Goal: Task Accomplishment & Management: Complete application form

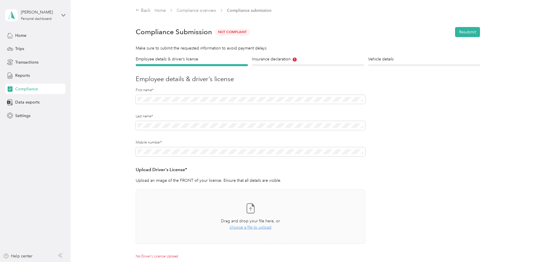
scroll to position [74, 0]
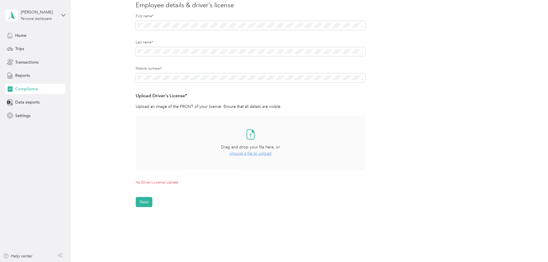
click at [241, 154] on span "choose a file to upload" at bounding box center [251, 153] width 42 height 5
click at [146, 215] on button "Next" at bounding box center [144, 214] width 17 height 10
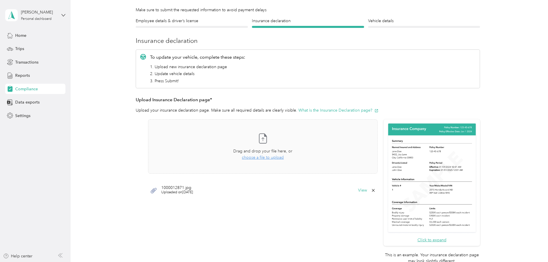
scroll to position [36, 0]
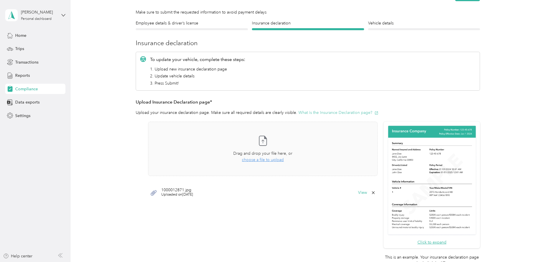
click at [305, 112] on button "What is the Insurance Declaration page?" at bounding box center [339, 112] width 80 height 6
click at [255, 161] on span "choose a file to upload" at bounding box center [263, 159] width 42 height 5
click at [246, 207] on div "1000012871.jpg Uploaded on [DATE] View" at bounding box center [263, 209] width 230 height 17
click at [363, 210] on button "View" at bounding box center [362, 210] width 9 height 4
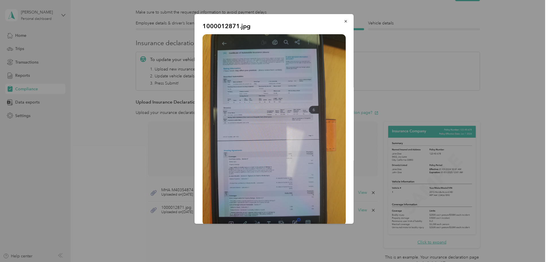
click at [264, 126] on img at bounding box center [274, 129] width 143 height 191
click at [344, 22] on icon "button" at bounding box center [346, 21] width 4 height 4
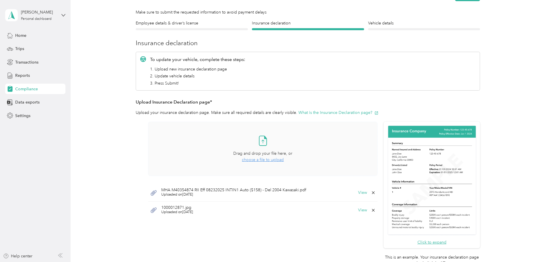
click at [372, 210] on icon at bounding box center [373, 210] width 5 height 5
click at [358, 216] on button "Yes" at bounding box center [358, 213] width 11 height 9
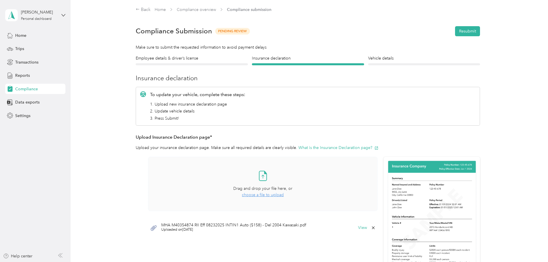
scroll to position [0, 0]
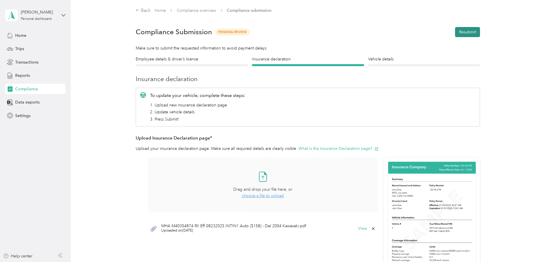
click at [468, 32] on button "Resubmit" at bounding box center [467, 32] width 25 height 10
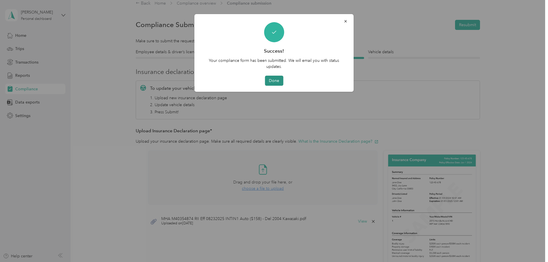
click at [273, 82] on button "Done" at bounding box center [274, 81] width 18 height 10
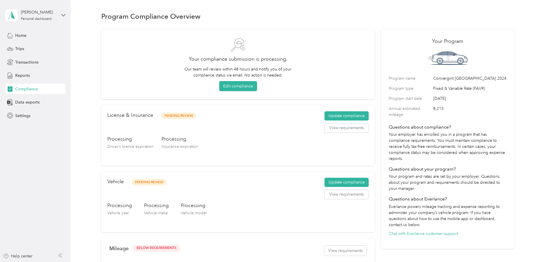
click at [23, 90] on span "Compliance" at bounding box center [26, 89] width 23 height 6
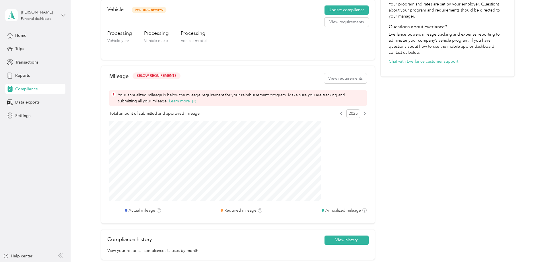
scroll to position [172, 0]
click at [19, 75] on span "Reports" at bounding box center [22, 75] width 15 height 6
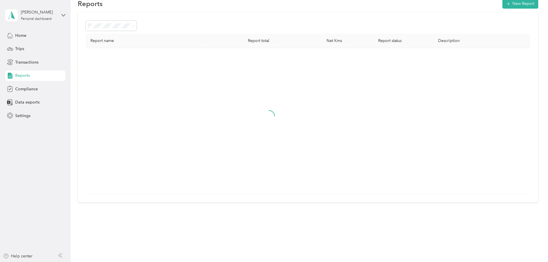
scroll to position [111, 0]
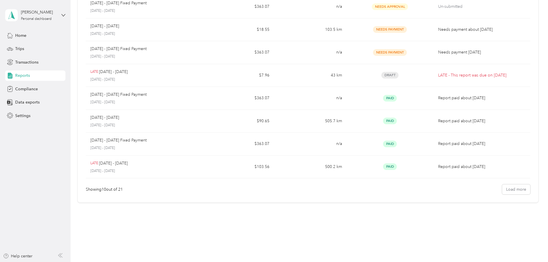
click at [20, 78] on span "Reports" at bounding box center [22, 75] width 15 height 6
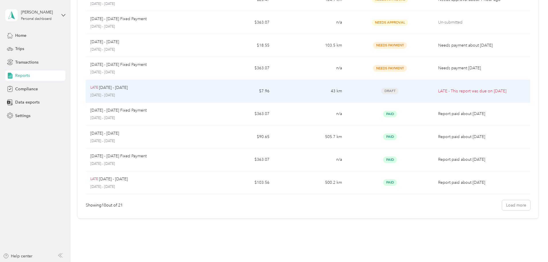
scroll to position [82, 0]
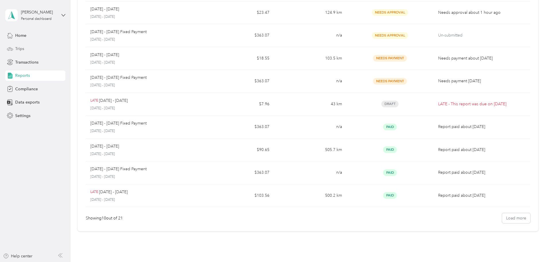
click at [18, 49] on span "Trips" at bounding box center [19, 49] width 9 height 6
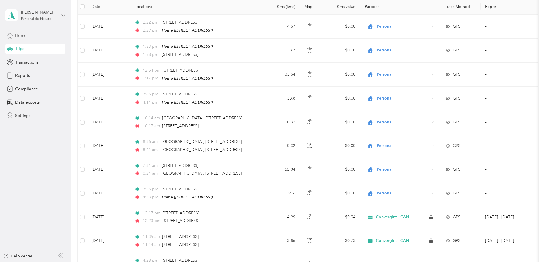
click at [18, 34] on span "Home" at bounding box center [20, 35] width 11 height 6
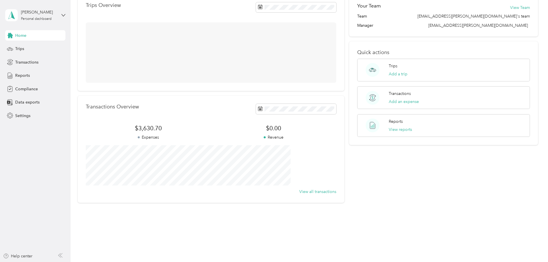
scroll to position [53, 0]
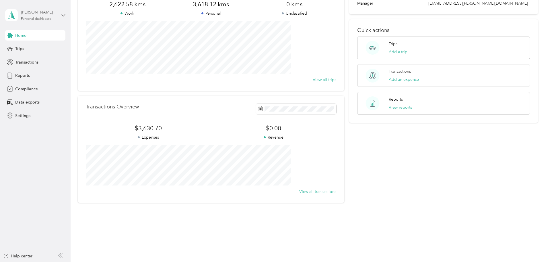
click at [25, 15] on div "[PERSON_NAME]" at bounding box center [39, 12] width 36 height 6
click at [98, 69] on div "Trips Overview 2,622.58 kms Work 3,618.12 kms Personal 0 kms Unclassified View …" at bounding box center [308, 87] width 461 height 230
click at [23, 89] on span "Compliance" at bounding box center [26, 89] width 23 height 6
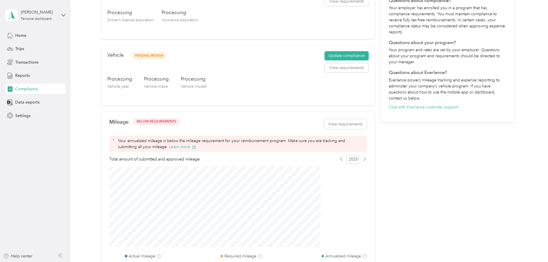
scroll to position [197, 0]
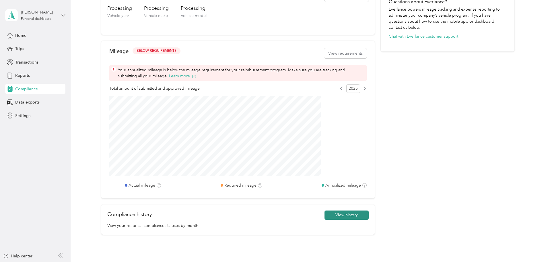
click at [338, 212] on button "View history" at bounding box center [347, 214] width 44 height 9
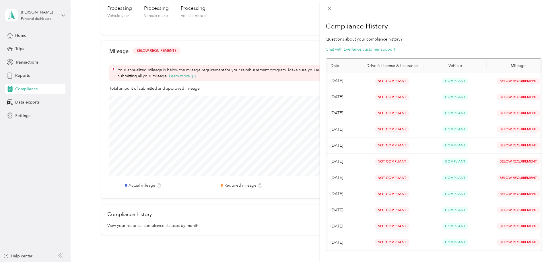
scroll to position [0, 9]
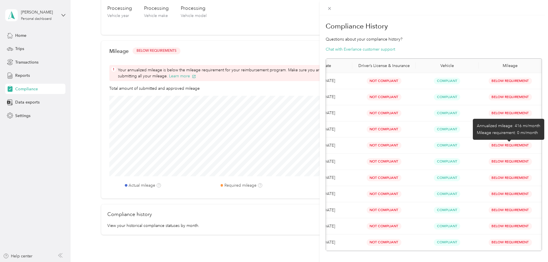
click at [496, 145] on span "Below Requirement" at bounding box center [510, 145] width 43 height 7
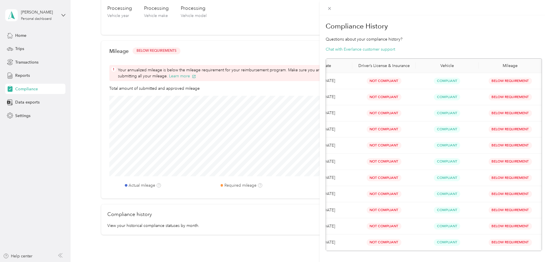
click at [312, 218] on div "Compliance History Questions about your compliance history? Chat with Everlance…" at bounding box center [274, 131] width 548 height 262
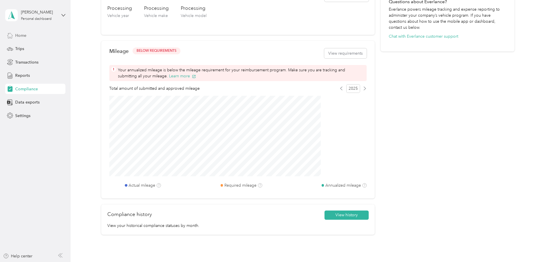
click at [20, 35] on span "Home" at bounding box center [20, 35] width 11 height 6
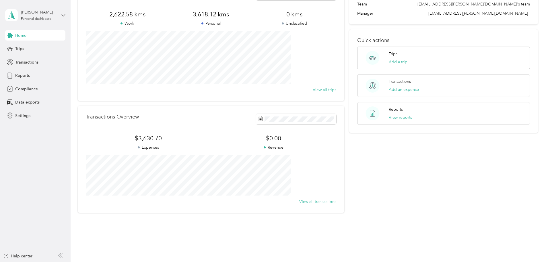
scroll to position [53, 0]
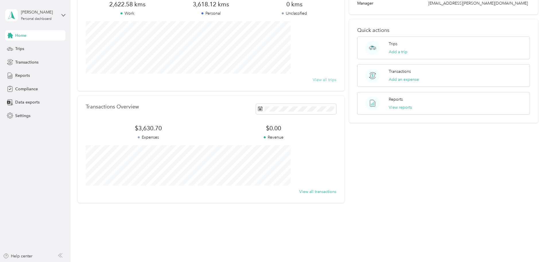
click at [313, 78] on button "View all trips" at bounding box center [325, 80] width 24 height 6
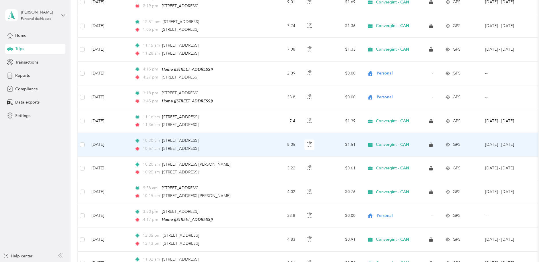
scroll to position [529, 0]
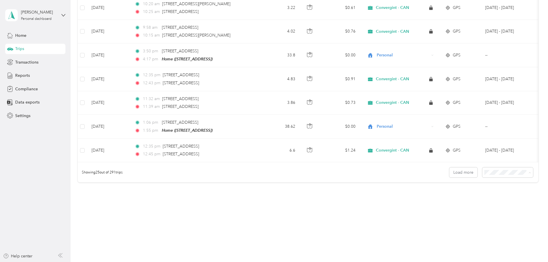
click at [462, 202] on span "100 per load" at bounding box center [459, 202] width 24 height 5
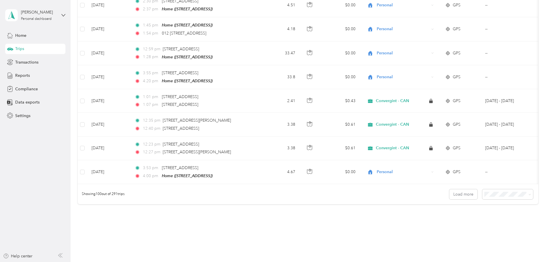
scroll to position [2300, 0]
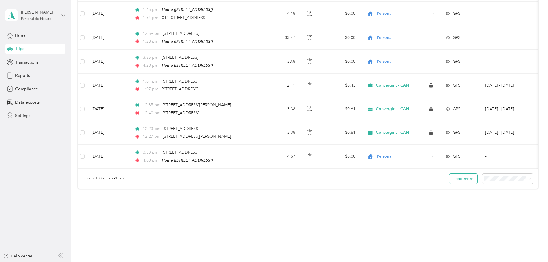
click at [450, 173] on button "Load more" at bounding box center [464, 178] width 28 height 10
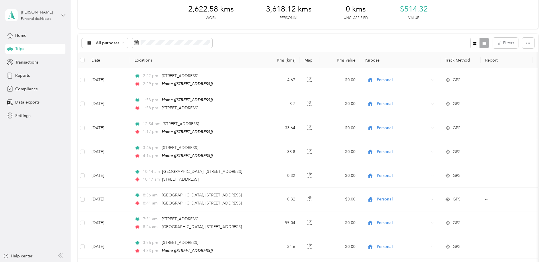
scroll to position [0, 0]
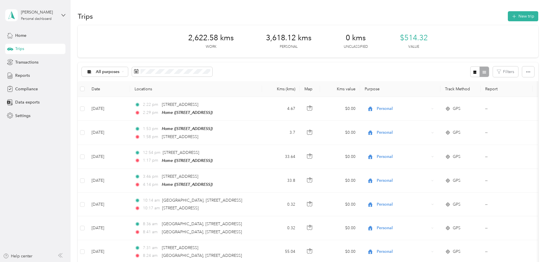
click at [16, 48] on span "Trips" at bounding box center [19, 49] width 9 height 6
click at [16, 33] on span "Home" at bounding box center [20, 35] width 11 height 6
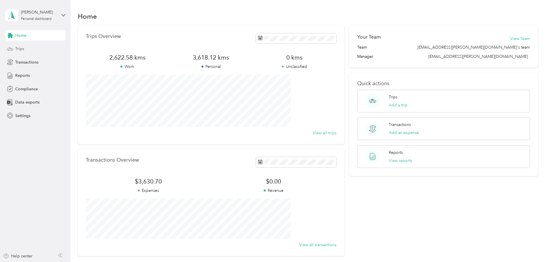
click at [18, 50] on span "Trips" at bounding box center [19, 49] width 9 height 6
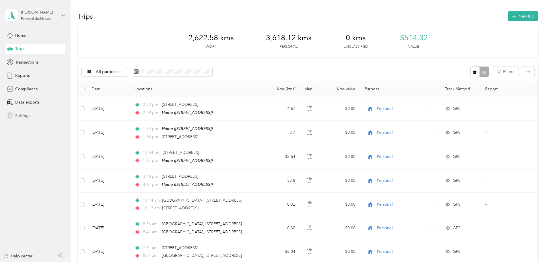
click at [26, 115] on span "Settings" at bounding box center [22, 116] width 15 height 6
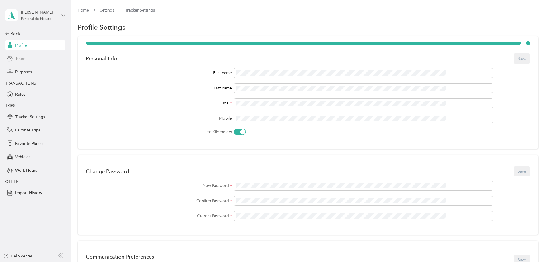
click at [21, 58] on span "Team" at bounding box center [20, 58] width 10 height 6
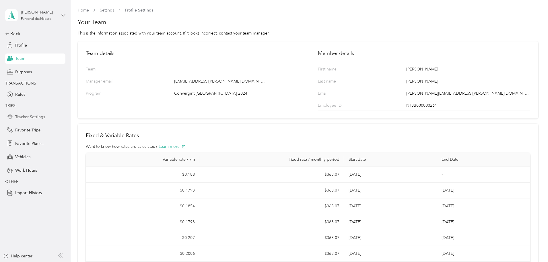
click at [22, 118] on span "Tracker Settings" at bounding box center [30, 117] width 30 height 6
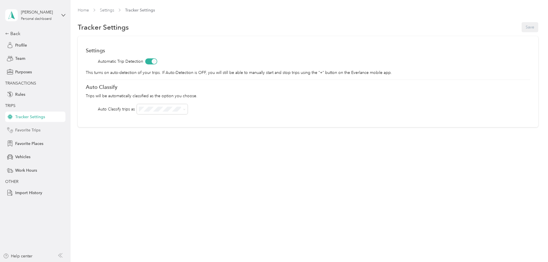
click at [18, 129] on span "Favorite Trips" at bounding box center [27, 130] width 25 height 6
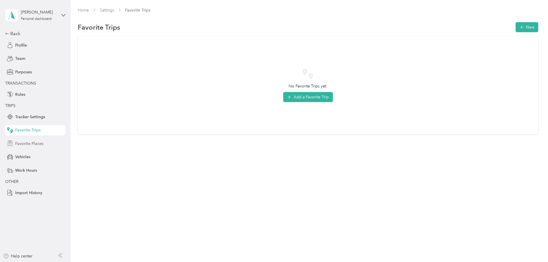
click at [20, 145] on span "Favorite Places" at bounding box center [29, 143] width 28 height 6
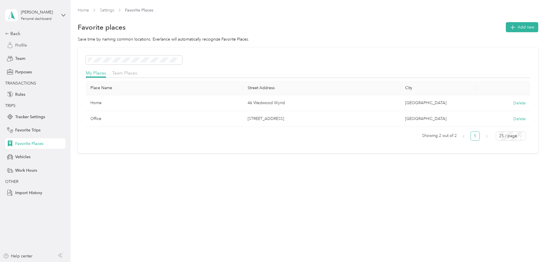
click at [25, 45] on span "Profile" at bounding box center [21, 45] width 12 height 6
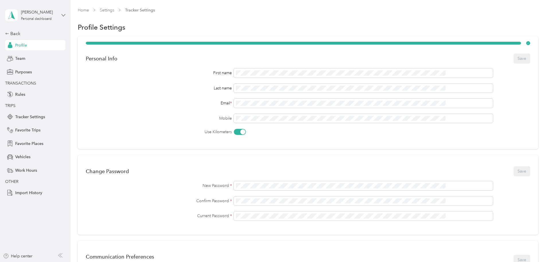
click at [65, 15] on icon at bounding box center [63, 15] width 3 height 2
click at [16, 94] on span "Rules" at bounding box center [20, 94] width 10 height 6
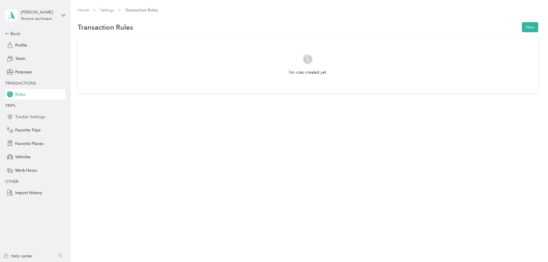
click at [15, 116] on div "Tracker Settings" at bounding box center [35, 116] width 60 height 10
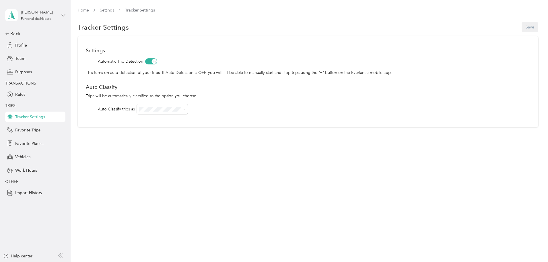
click at [64, 14] on icon at bounding box center [63, 15] width 4 height 4
click at [108, 32] on div "You’re signed in as [PERSON_NAME][EMAIL_ADDRESS][PERSON_NAME][DOMAIN_NAME] Log …" at bounding box center [98, 36] width 186 height 32
click at [61, 253] on icon at bounding box center [60, 255] width 5 height 5
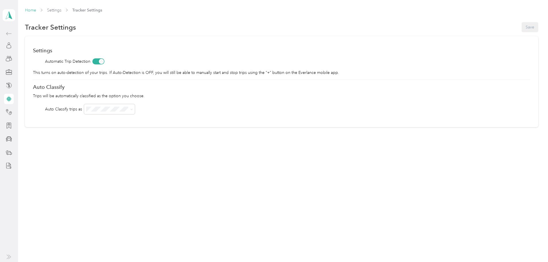
click at [36, 10] on link "Home" at bounding box center [30, 10] width 11 height 5
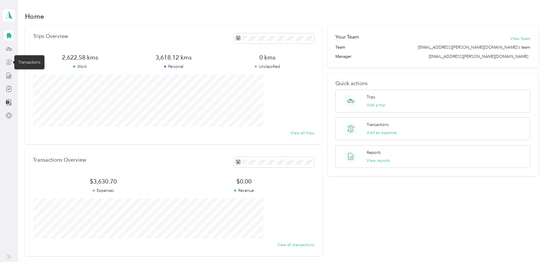
click at [9, 63] on icon at bounding box center [9, 62] width 6 height 6
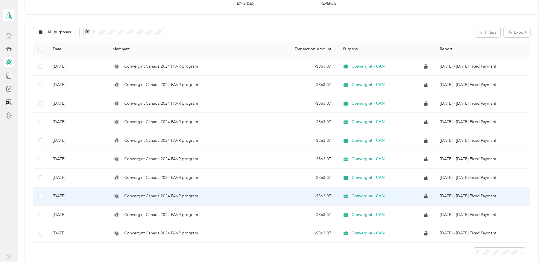
scroll to position [57, 0]
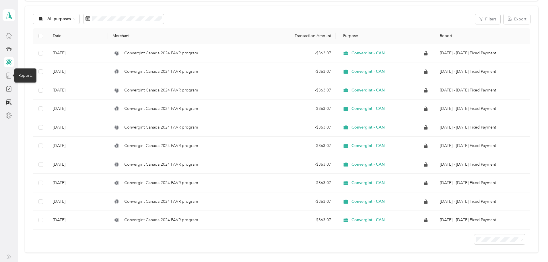
click at [6, 75] on icon at bounding box center [9, 75] width 6 height 6
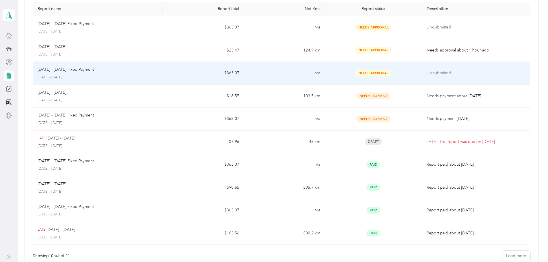
scroll to position [57, 0]
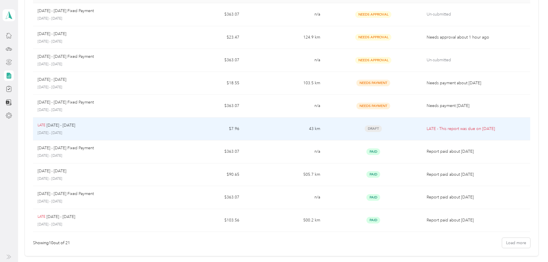
click at [158, 132] on p "[DATE] - [DATE]" at bounding box center [98, 132] width 121 height 5
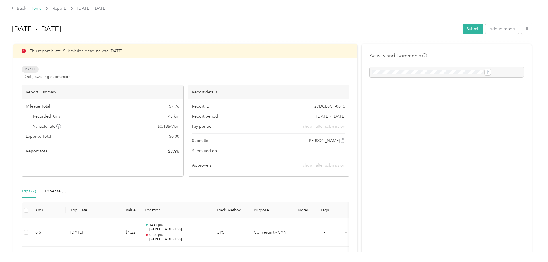
click at [42, 7] on link "Home" at bounding box center [35, 8] width 11 height 5
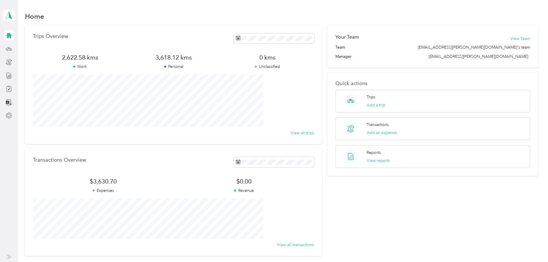
click at [12, 18] on icon at bounding box center [9, 15] width 9 height 8
click at [22, 81] on div "Reports" at bounding box center [25, 76] width 22 height 14
click at [8, 36] on icon at bounding box center [8, 35] width 5 height 5
click at [11, 48] on icon at bounding box center [9, 49] width 6 height 6
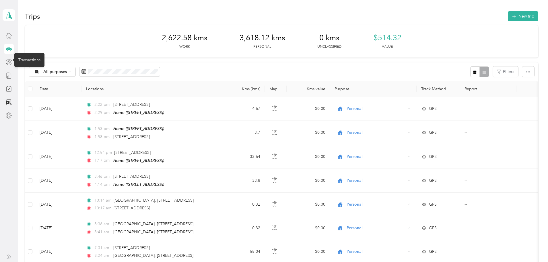
click at [8, 62] on icon at bounding box center [9, 62] width 6 height 6
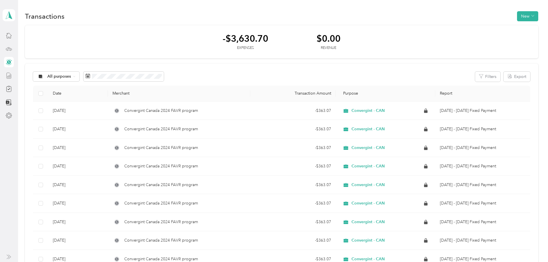
click at [7, 76] on icon at bounding box center [9, 75] width 6 height 6
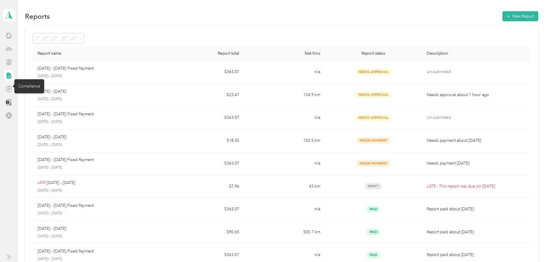
click at [8, 88] on icon at bounding box center [9, 89] width 6 height 6
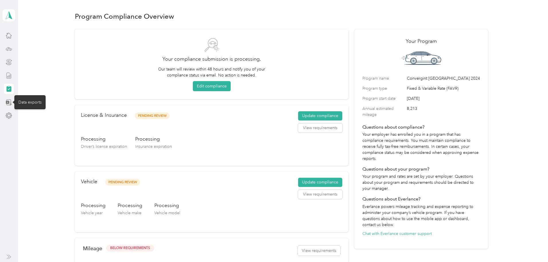
click at [8, 99] on icon at bounding box center [9, 102] width 5 height 6
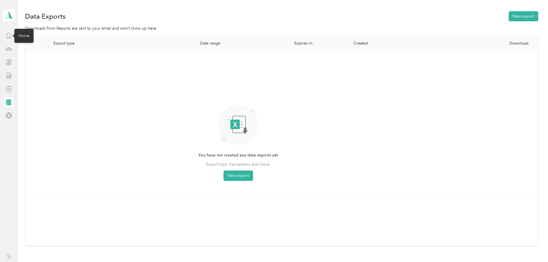
click at [7, 35] on icon at bounding box center [9, 35] width 6 height 6
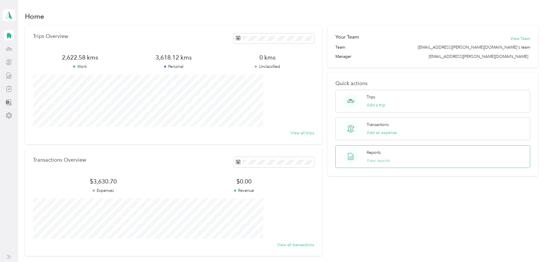
click at [367, 157] on button "View reports" at bounding box center [378, 160] width 23 height 6
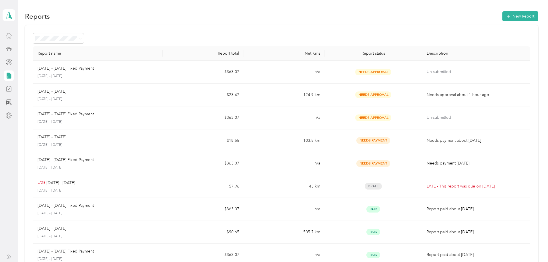
click at [10, 34] on icon at bounding box center [9, 35] width 6 height 6
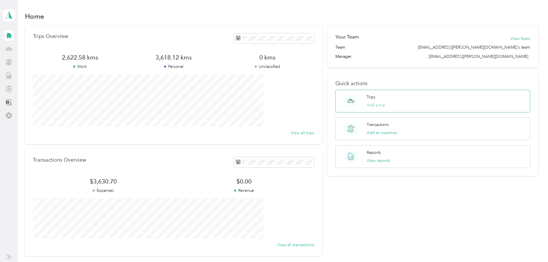
click at [367, 104] on button "Add a trip" at bounding box center [376, 105] width 19 height 6
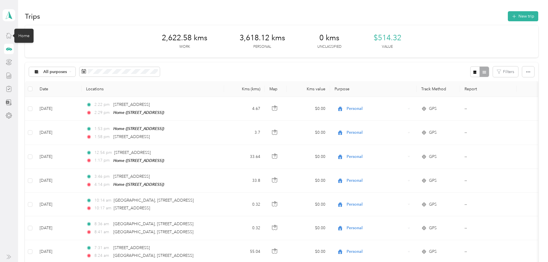
click at [9, 34] on icon at bounding box center [9, 35] width 6 height 6
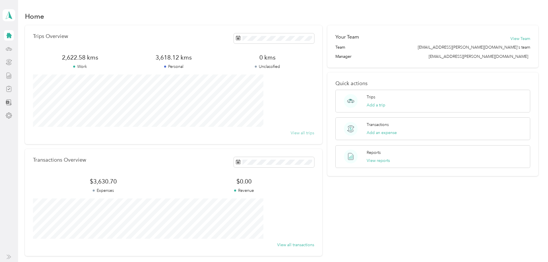
click at [291, 132] on button "View all trips" at bounding box center [303, 133] width 24 height 6
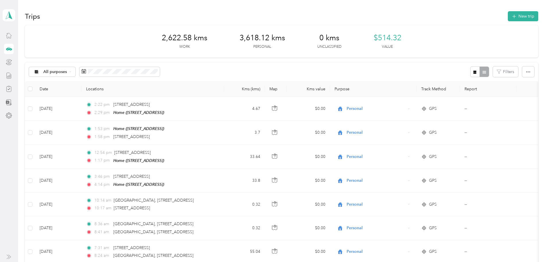
click at [471, 73] on div at bounding box center [480, 71] width 19 height 11
click at [474, 73] on icon "button" at bounding box center [475, 71] width 3 height 3
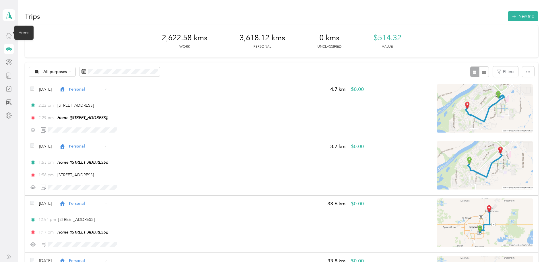
click at [8, 34] on icon at bounding box center [9, 35] width 6 height 6
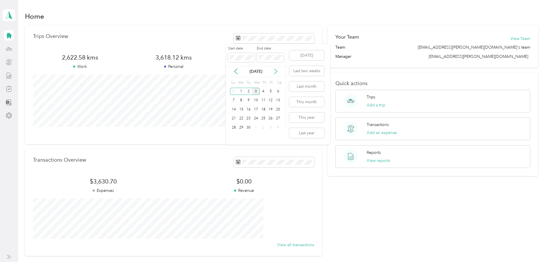
click at [276, 71] on icon at bounding box center [276, 71] width 6 height 6
click at [236, 71] on icon at bounding box center [236, 71] width 6 height 6
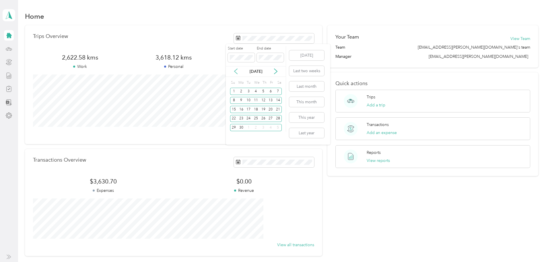
click at [236, 71] on icon at bounding box center [236, 71] width 6 height 6
click at [265, 91] on div "1" at bounding box center [263, 91] width 7 height 7
click at [277, 127] on div "31" at bounding box center [277, 127] width 7 height 7
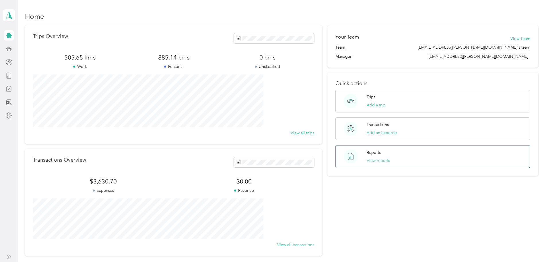
click at [369, 160] on button "View reports" at bounding box center [378, 160] width 23 height 6
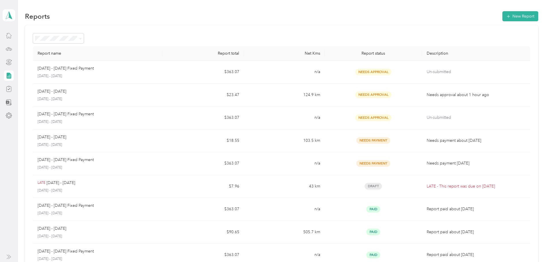
click at [8, 92] on div at bounding box center [9, 89] width 10 height 10
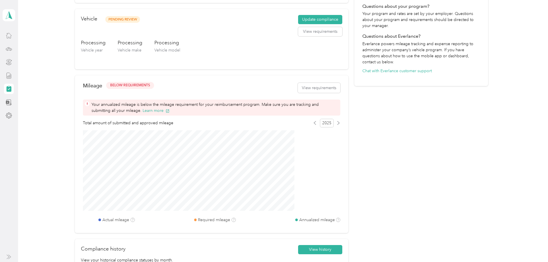
scroll to position [172, 0]
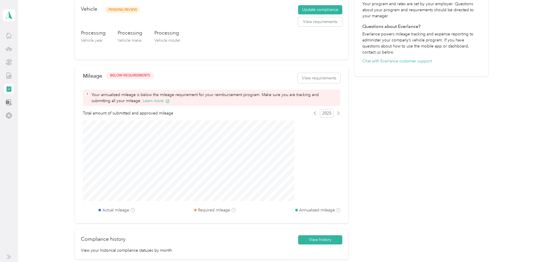
click at [167, 210] on body "[PERSON_NAME] Personal dashboard Program Compliance Overview Your compliance su…" at bounding box center [272, 131] width 545 height 262
click at [198, 202] on div "Mileage BELOW REQUIREMENTS View requirements Your annualized mileage is below t…" at bounding box center [212, 143] width 274 height 157
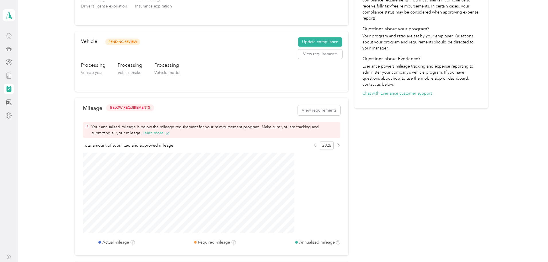
scroll to position [144, 0]
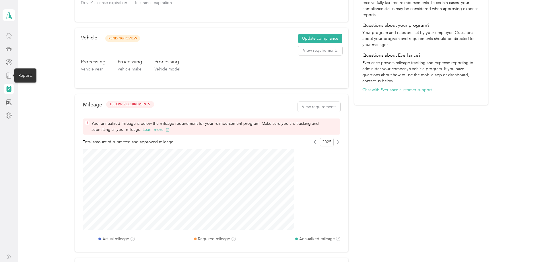
click at [8, 76] on icon at bounding box center [9, 75] width 6 height 6
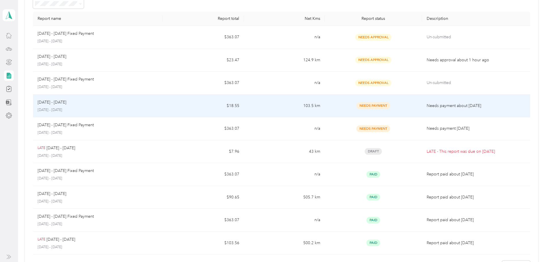
scroll to position [25, 0]
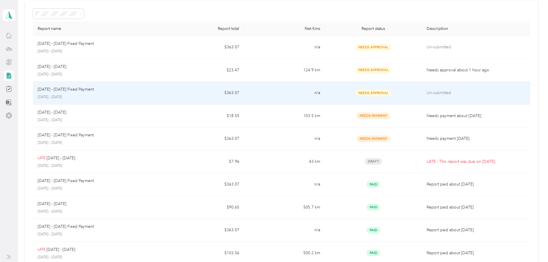
click at [158, 89] on div "[DATE] - [DATE] Fixed Payment" at bounding box center [98, 89] width 121 height 6
